Goal: Subscribe to service/newsletter

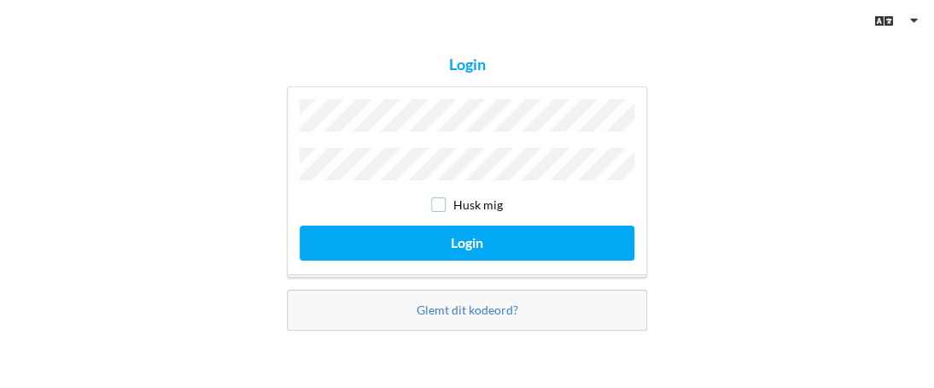
click at [439, 199] on input "checkbox" at bounding box center [438, 204] width 15 height 15
checkbox input "true"
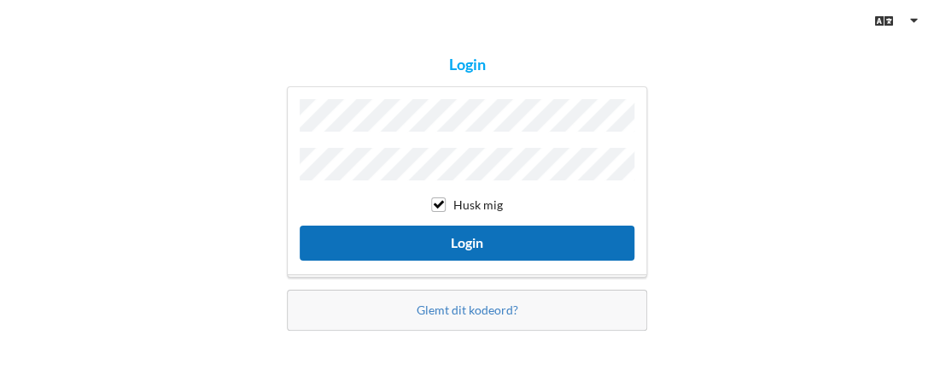
click at [454, 239] on button "Login" at bounding box center [467, 242] width 335 height 35
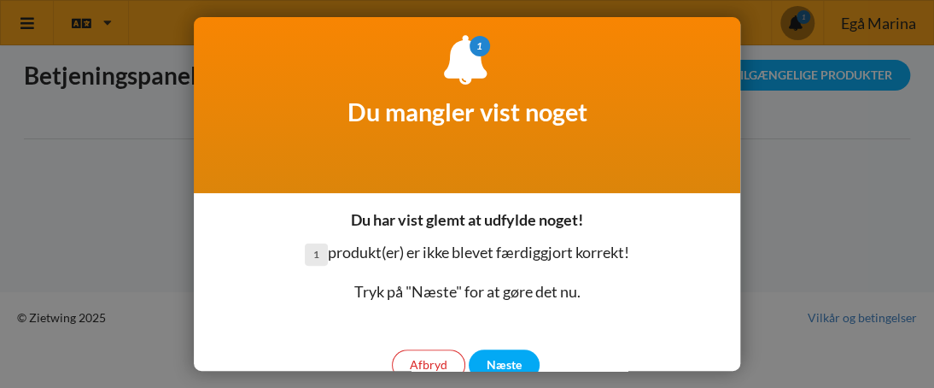
scroll to position [72, 0]
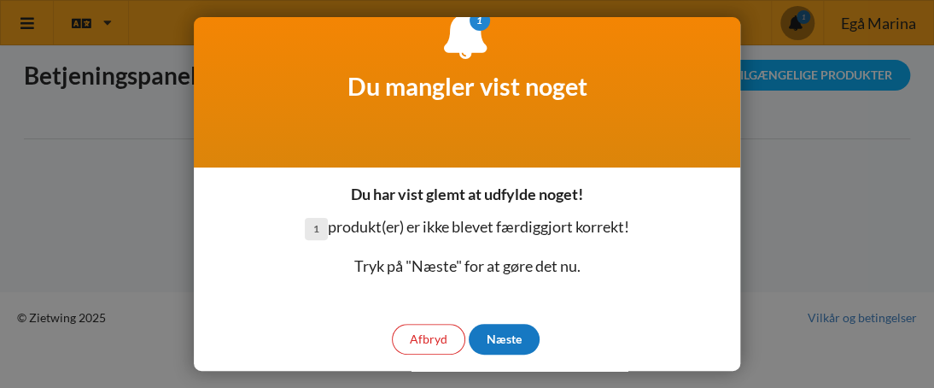
click at [526, 337] on div "Næste" at bounding box center [504, 339] width 71 height 31
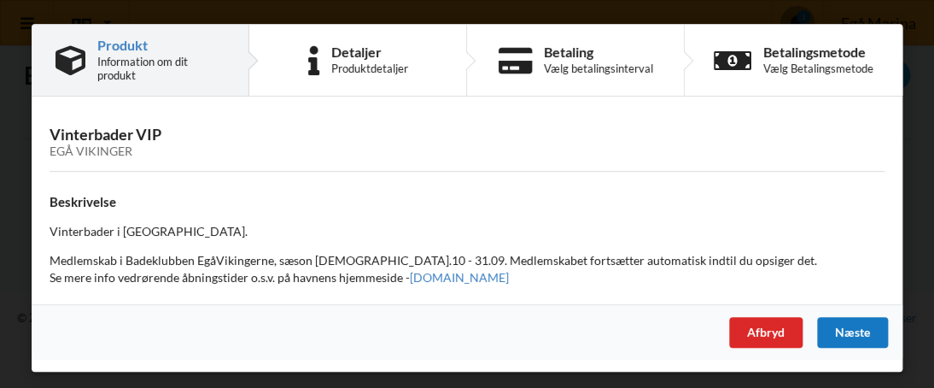
click at [851, 326] on div "Næste" at bounding box center [852, 332] width 71 height 31
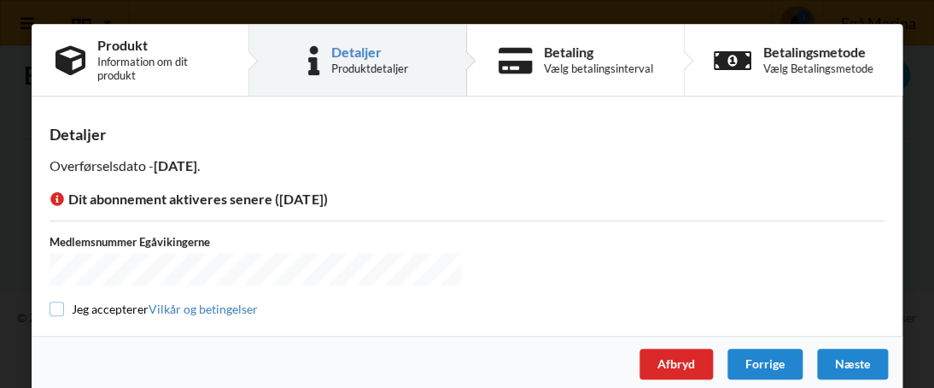
click at [56, 302] on input "checkbox" at bounding box center [57, 308] width 15 height 15
checkbox input "true"
click at [875, 351] on div "Næste" at bounding box center [852, 363] width 71 height 31
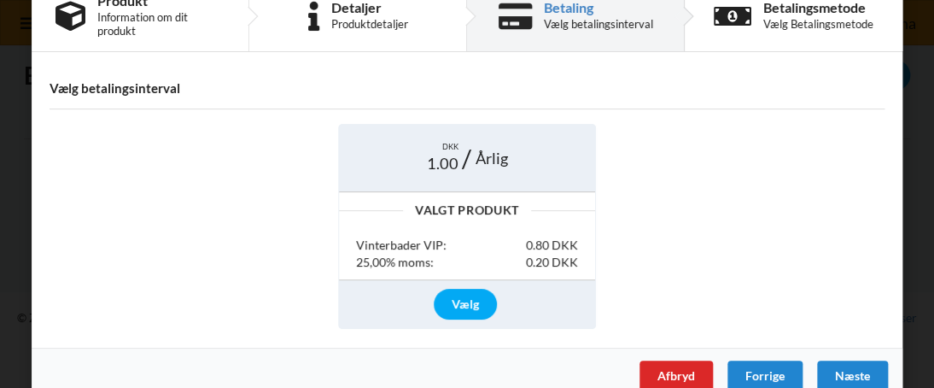
scroll to position [70, 0]
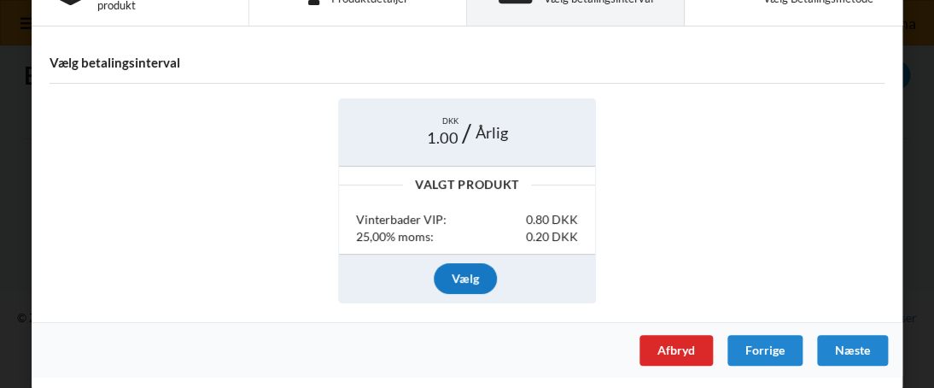
click at [469, 274] on div "Vælg" at bounding box center [465, 278] width 63 height 31
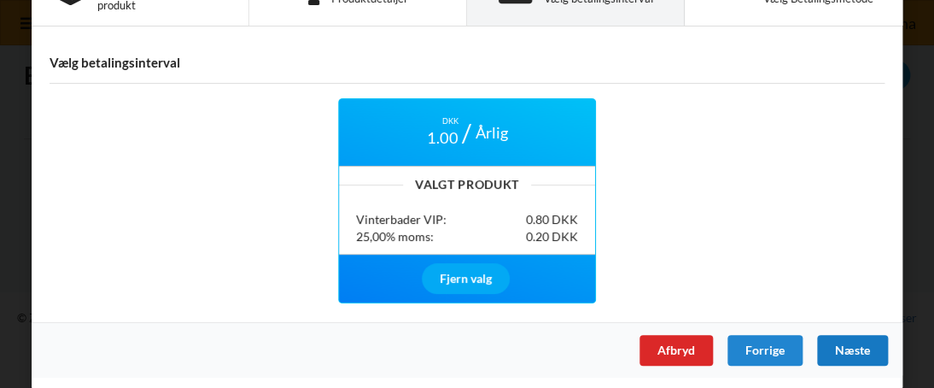
click at [867, 339] on div "Næste" at bounding box center [852, 350] width 71 height 31
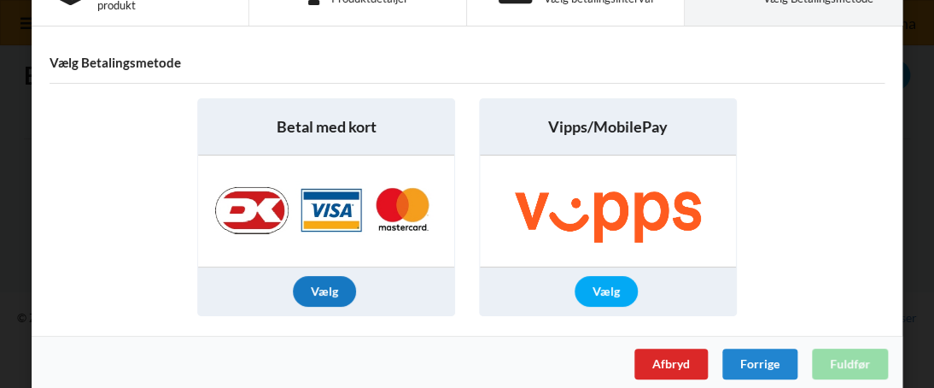
click at [331, 284] on div "Vælg" at bounding box center [324, 291] width 63 height 31
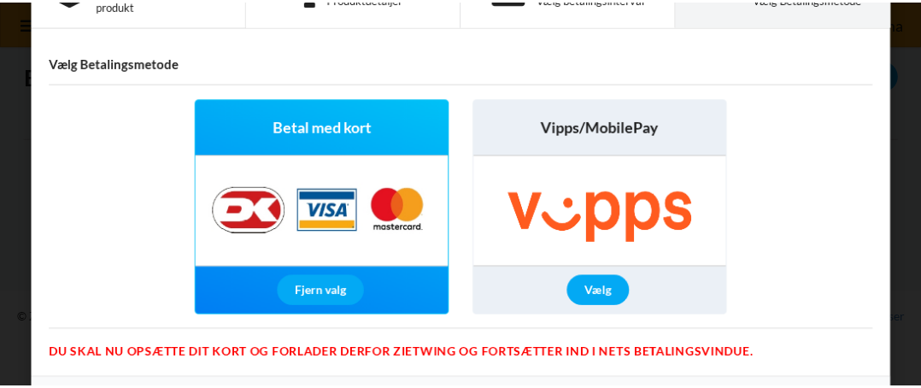
scroll to position [126, 0]
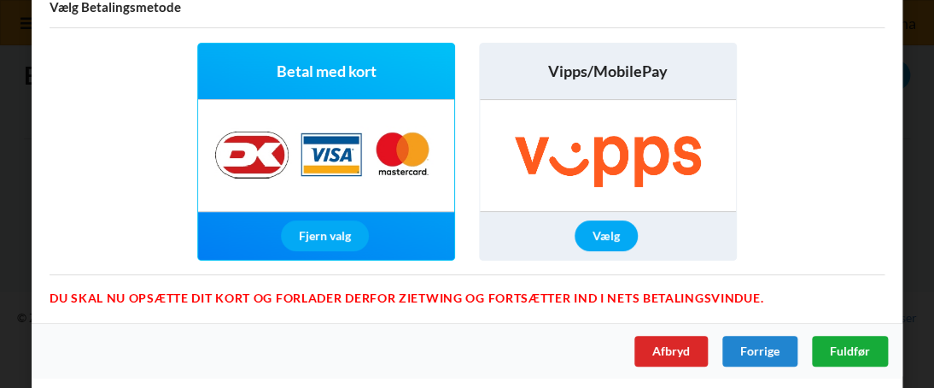
click at [839, 348] on span "Fuldfør" at bounding box center [850, 350] width 40 height 15
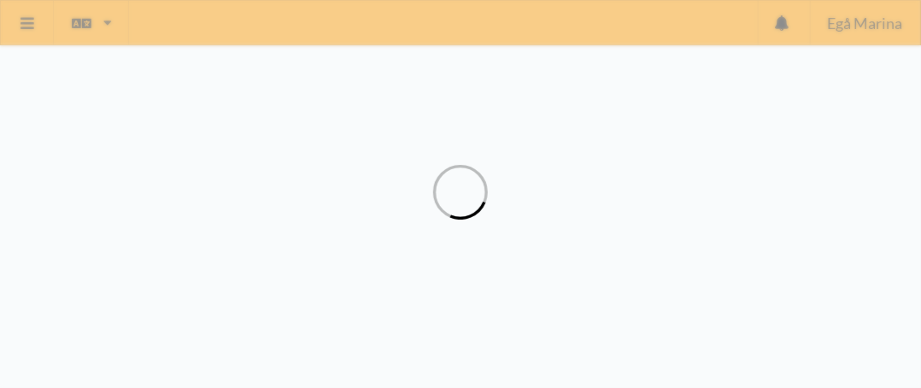
scroll to position [230, 0]
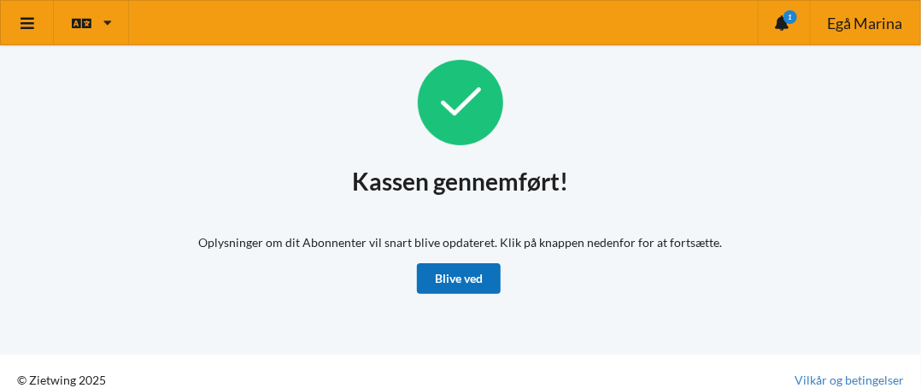
click at [453, 281] on link "Blive ved" at bounding box center [459, 278] width 84 height 31
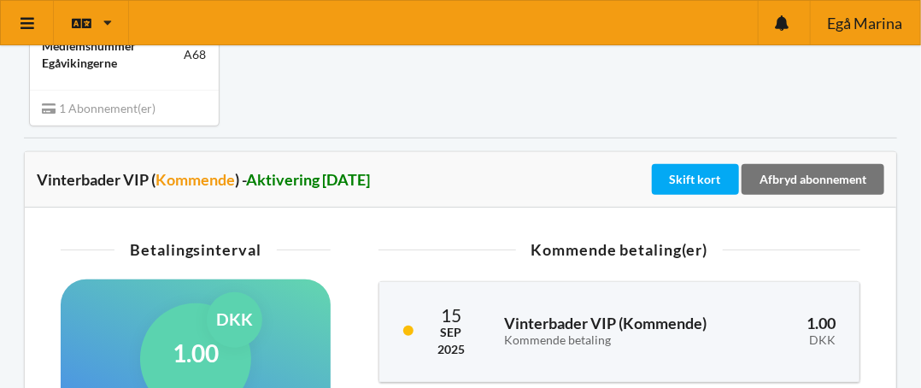
scroll to position [256, 0]
